Goal: Information Seeking & Learning: Compare options

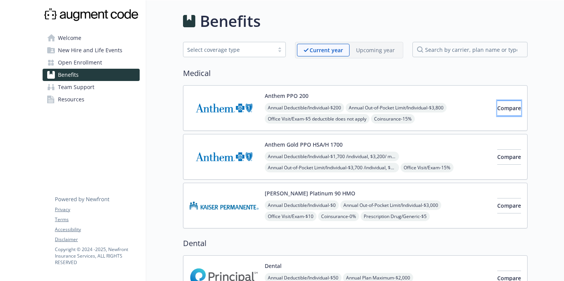
click at [501, 112] on button "Compare" at bounding box center [509, 108] width 24 height 15
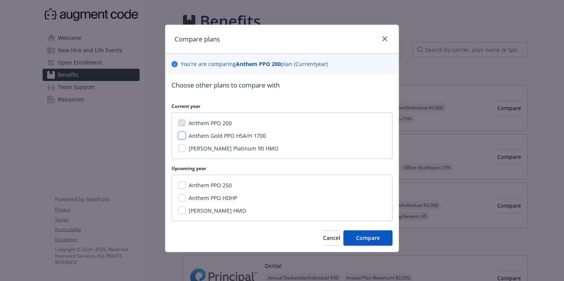
click at [183, 135] on input "Anthem Gold PPO HSA/H 1700" at bounding box center [182, 136] width 8 height 8
checkbox input "true"
click at [363, 238] on span "Compare" at bounding box center [368, 237] width 24 height 7
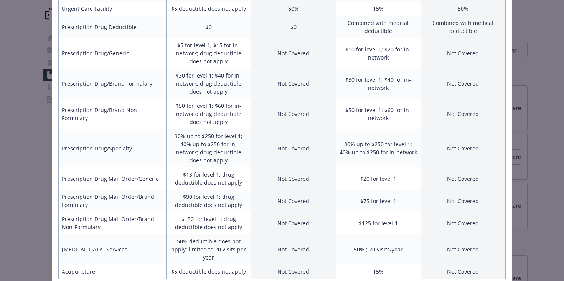
scroll to position [313, 0]
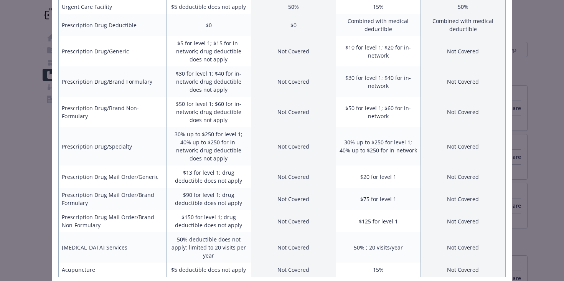
click at [204, 262] on td "$5 deductible does not apply" at bounding box center [208, 269] width 85 height 15
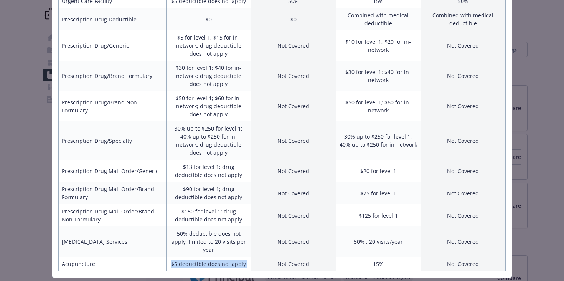
scroll to position [0, 0]
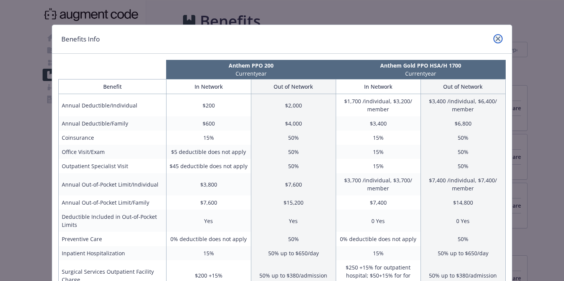
click at [500, 39] on icon "close" at bounding box center [498, 38] width 5 height 5
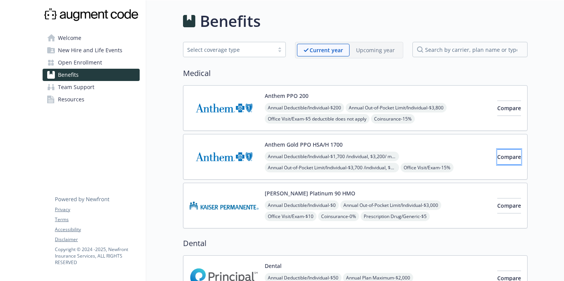
click at [499, 162] on button "Compare" at bounding box center [509, 156] width 24 height 15
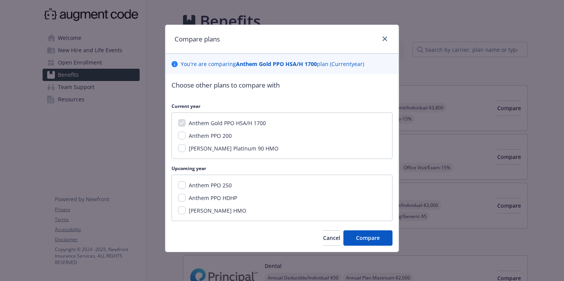
click at [205, 138] on span "Anthem PPO 200" at bounding box center [210, 135] width 43 height 7
click at [186, 138] on input "Anthem PPO 200" at bounding box center [182, 136] width 8 height 8
checkbox input "true"
click at [371, 238] on span "Compare" at bounding box center [368, 237] width 24 height 7
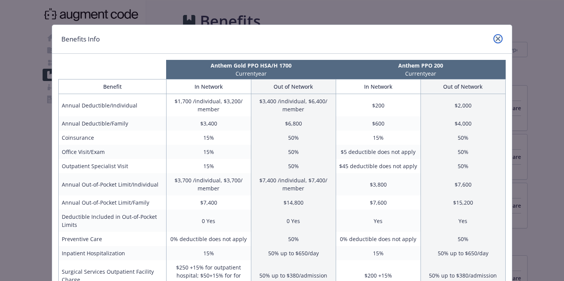
click at [497, 38] on icon "close" at bounding box center [498, 38] width 5 height 5
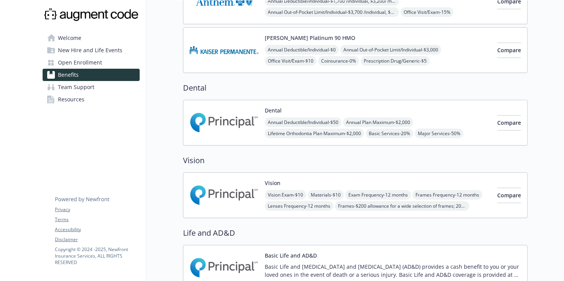
scroll to position [158, 0]
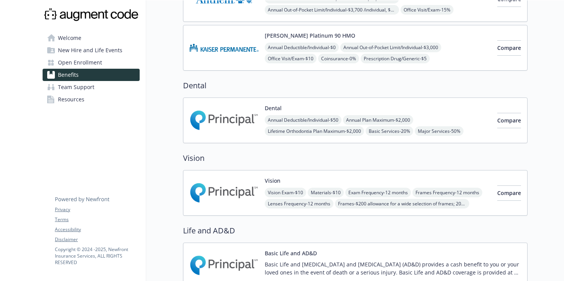
click at [243, 129] on img at bounding box center [224, 120] width 69 height 33
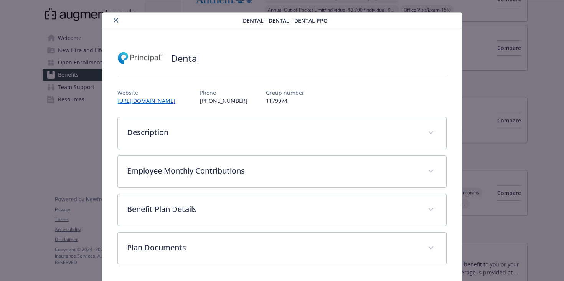
scroll to position [39, 0]
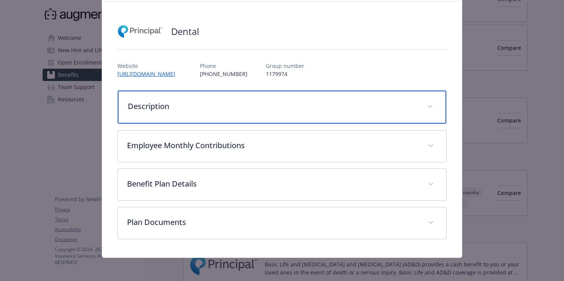
click at [216, 107] on p "Description" at bounding box center [273, 107] width 291 height 12
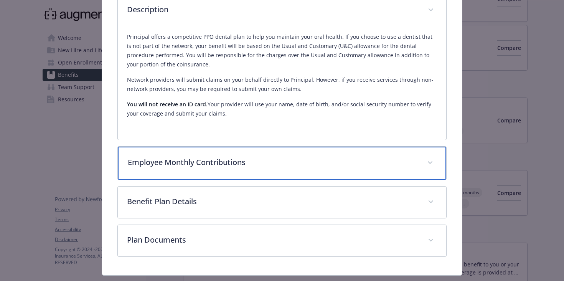
click at [205, 167] on p "Employee Monthly Contributions" at bounding box center [273, 163] width 291 height 12
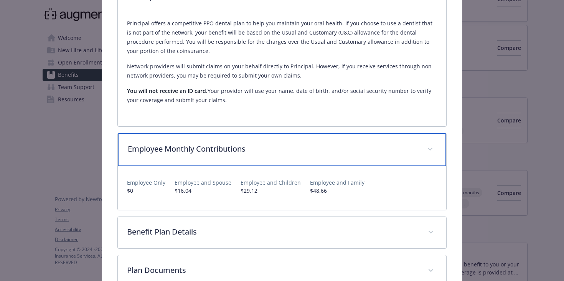
scroll to position [153, 0]
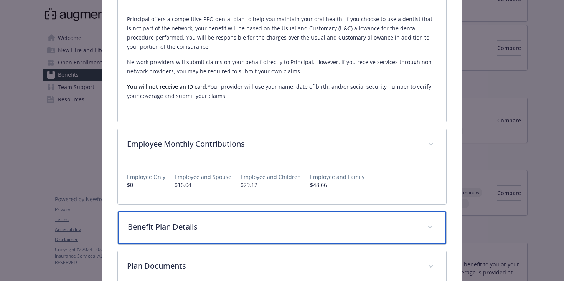
click at [205, 231] on p "Benefit Plan Details" at bounding box center [273, 227] width 291 height 12
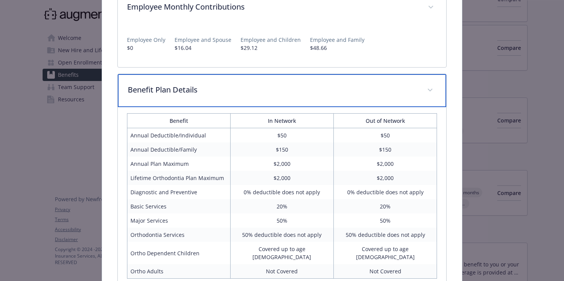
scroll to position [299, 0]
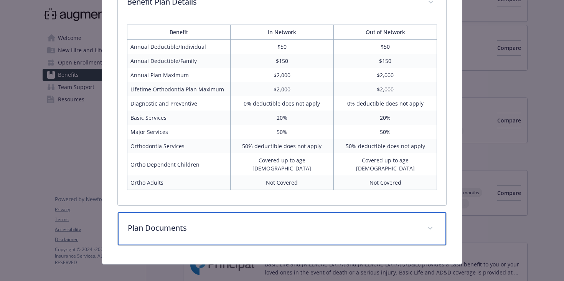
click at [191, 225] on p "Plan Documents" at bounding box center [273, 228] width 291 height 12
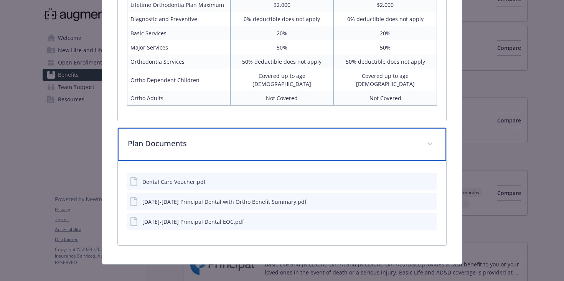
scroll to position [0, 0]
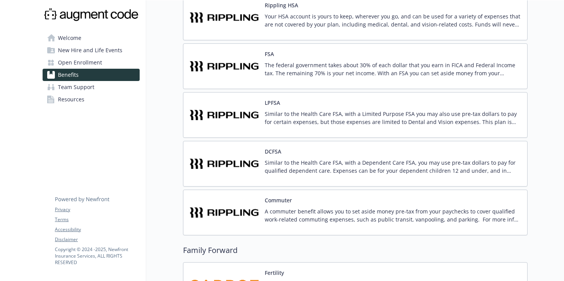
scroll to position [682, 0]
